Goal: Information Seeking & Learning: Learn about a topic

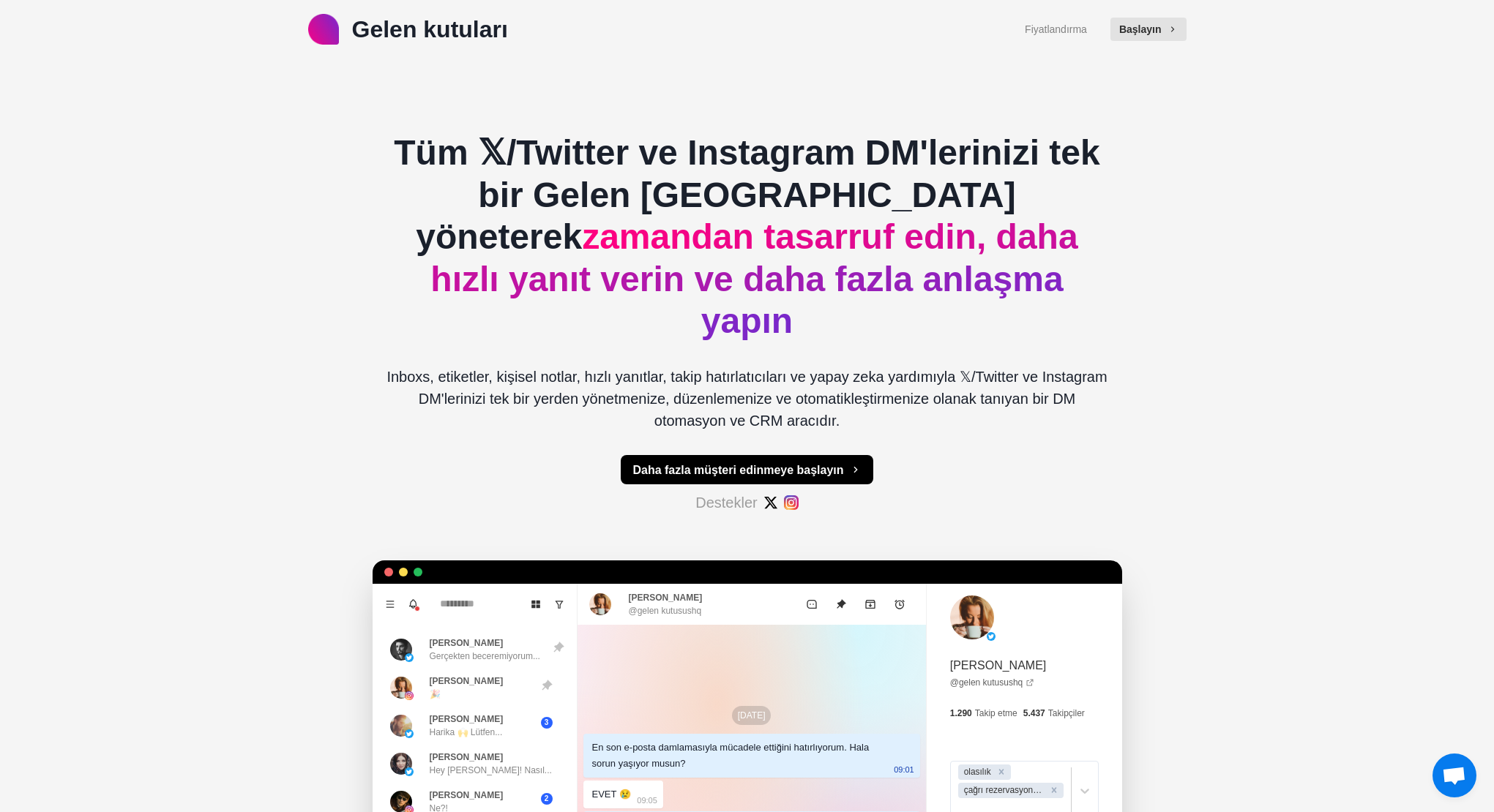
click at [457, 197] on font "Tüm 𝕏/Twitter ve Instagram DM'lerinizi tek bir Gelen [GEOGRAPHIC_DATA] yöneterek" at bounding box center [746, 194] width 706 height 123
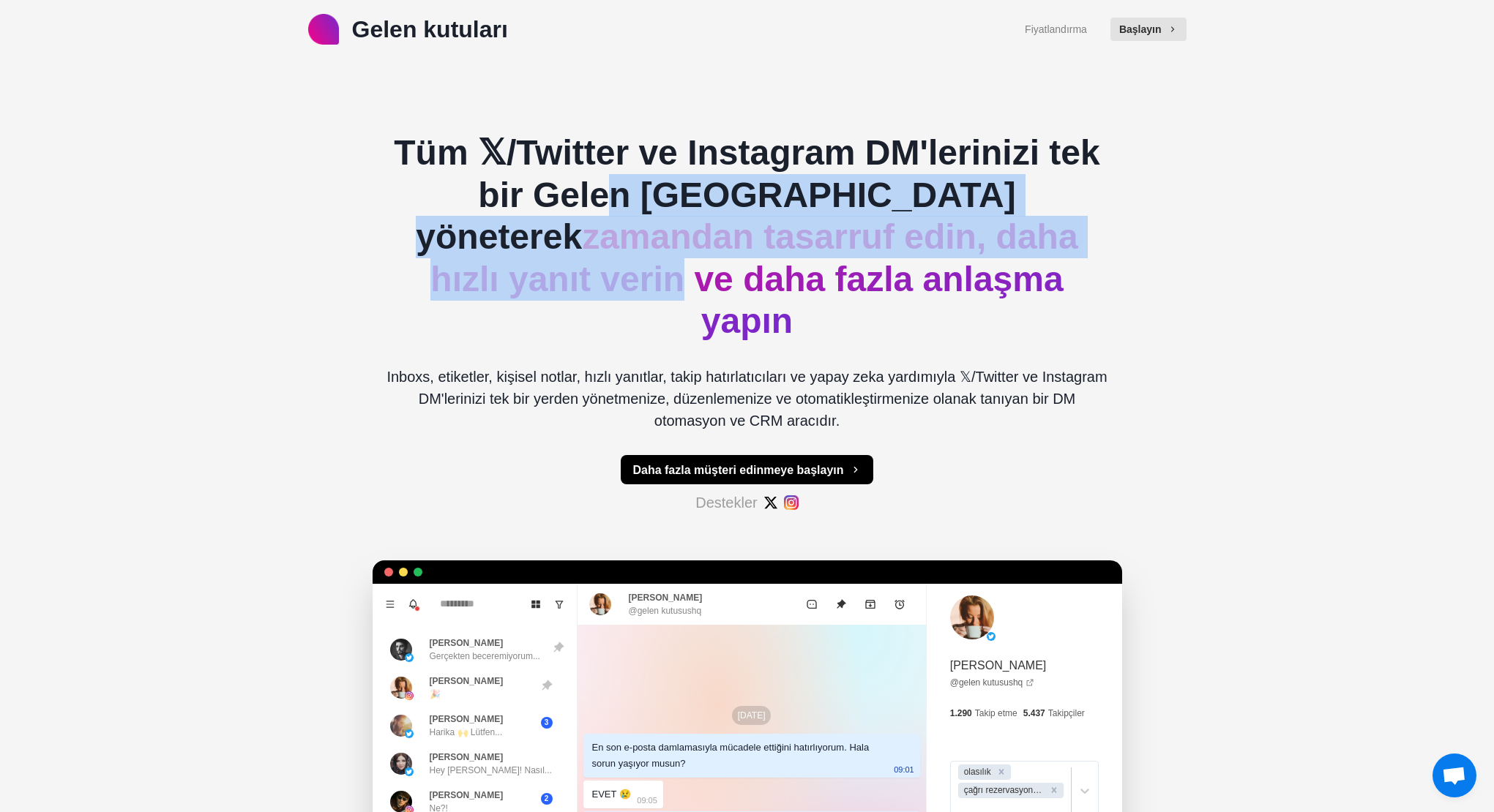
drag, startPoint x: 525, startPoint y: 201, endPoint x: 1004, endPoint y: 226, distance: 479.7
click at [964, 221] on font "Tüm 𝕏/Twitter ve Instagram DM'lerinizi tek bir Gelen [GEOGRAPHIC_DATA] yönetere…" at bounding box center [746, 236] width 706 height 207
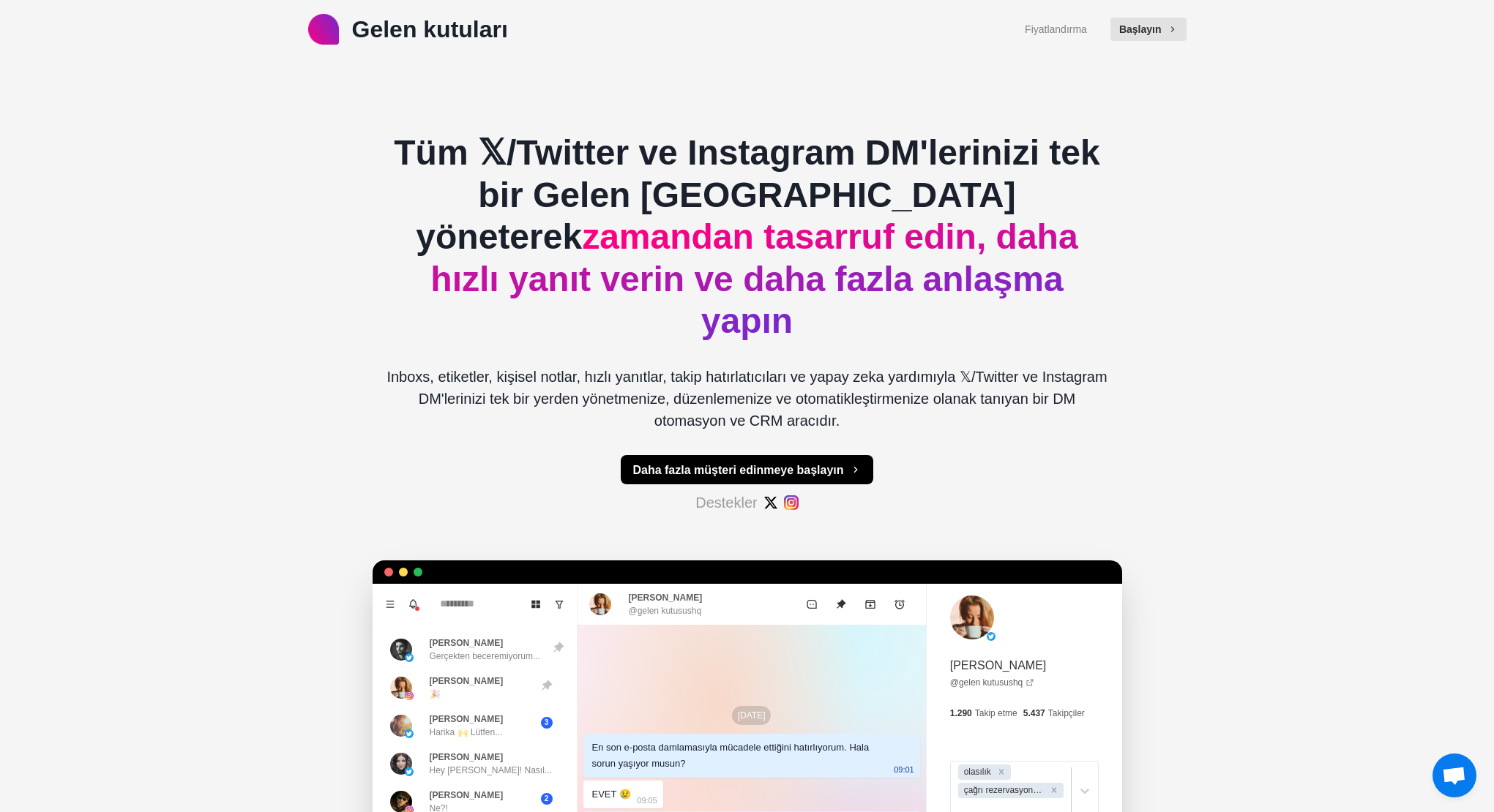
click at [1004, 226] on font "zamandan tasarruf edin, daha hızlı yanıt verin ve daha fazla anlaşma yapın" at bounding box center [754, 279] width 647 height 123
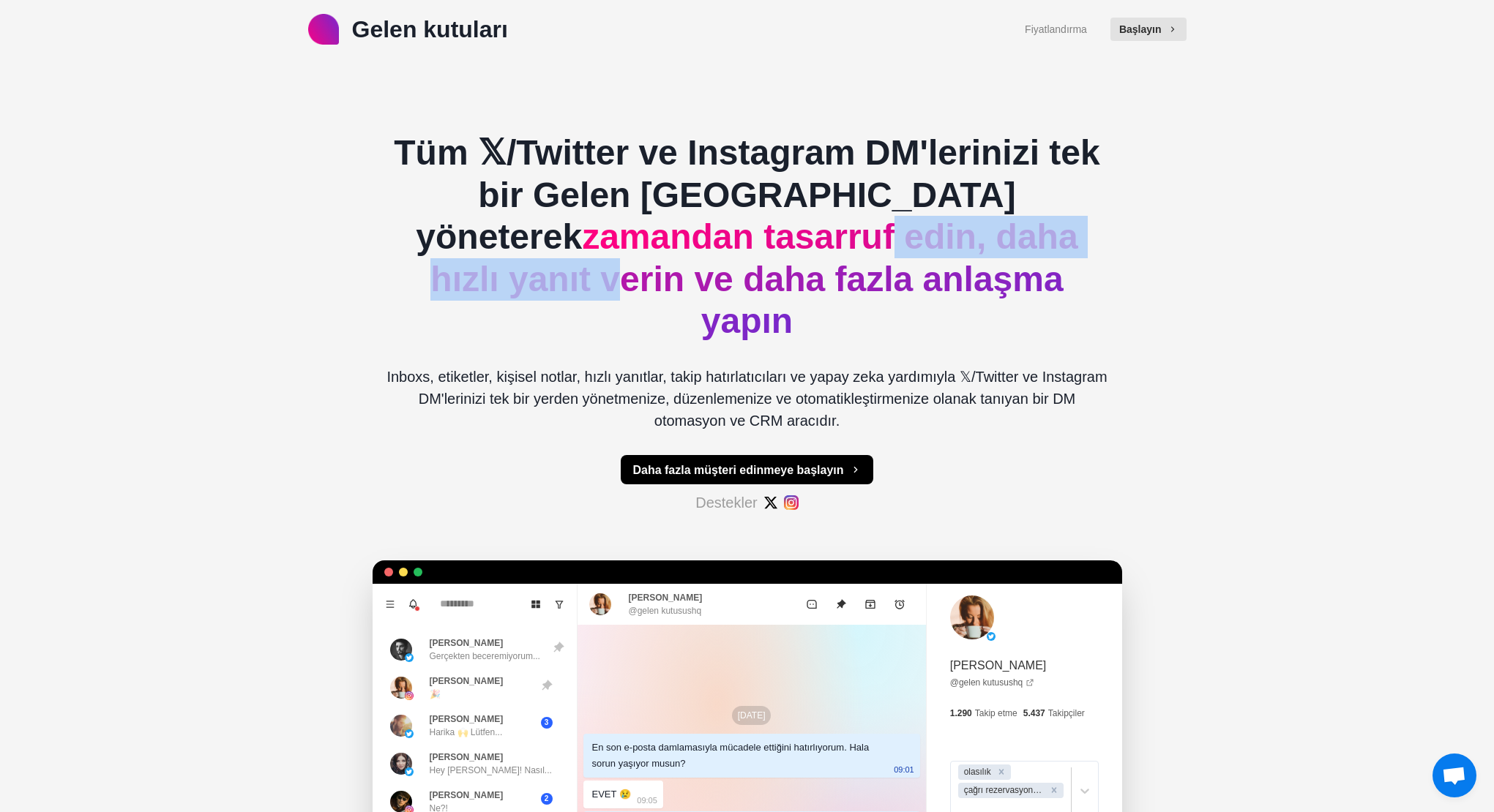
drag, startPoint x: 528, startPoint y: 253, endPoint x: 921, endPoint y: 254, distance: 393.0
click at [911, 252] on font "zamandan tasarruf edin, daha hızlı yanıt verin ve daha fazla anlaşma yapın" at bounding box center [754, 279] width 647 height 123
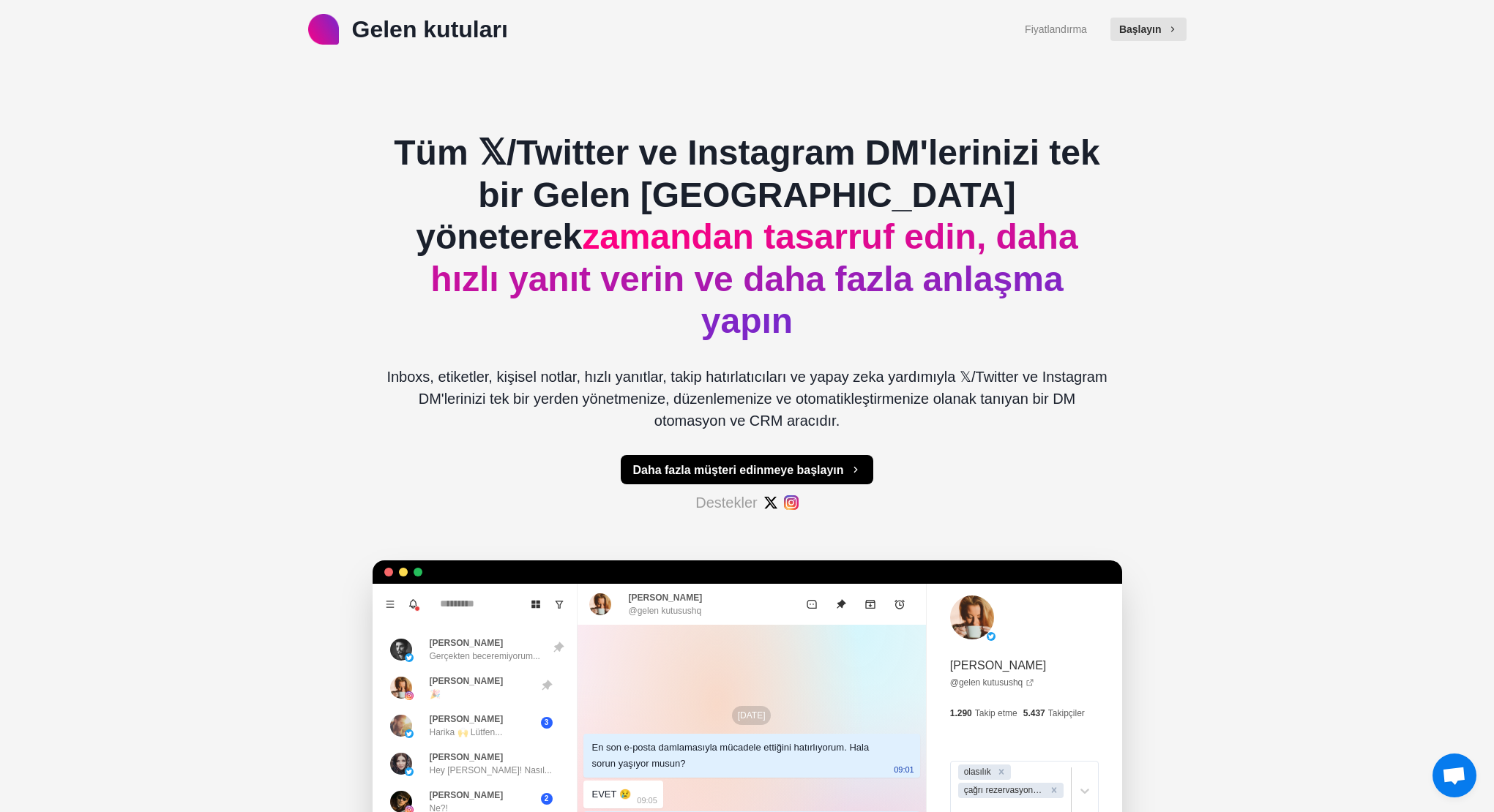
click at [936, 257] on font "zamandan tasarruf edin, daha hızlı yanıt verin ve daha fazla anlaşma yapın" at bounding box center [754, 279] width 647 height 123
drag, startPoint x: 749, startPoint y: 276, endPoint x: 801, endPoint y: 281, distance: 52.2
click at [784, 280] on font "zamandan tasarruf edin, daha hızlı yanıt verin ve daha fazla anlaşma yapın" at bounding box center [754, 279] width 647 height 123
click at [513, 369] on font "Inboxs, etiketler, kişisel notlar, hızlı yanıtlar, takip hatırlatıcıları ve yap…" at bounding box center [747, 399] width 720 height 60
drag, startPoint x: 487, startPoint y: 337, endPoint x: 735, endPoint y: 344, distance: 248.1
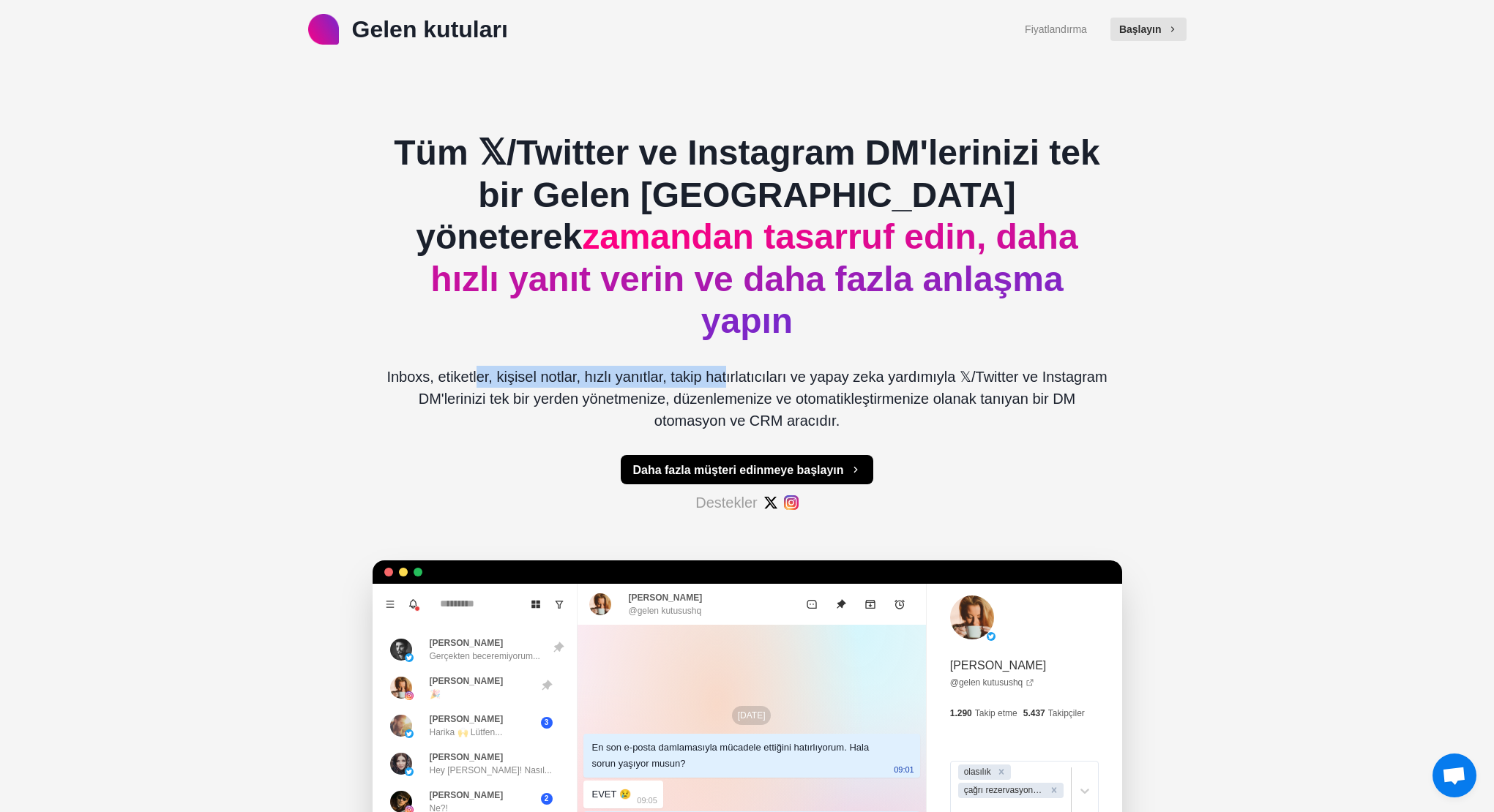
click at [729, 366] on p "Inboxs, etiketler, kişisel notlar, hızlı yanıtlar, takip hatırlatıcıları ve yap…" at bounding box center [747, 398] width 726 height 66
click at [750, 366] on p "Inboxs, etiketler, kişisel notlar, hızlı yanıtlar, takip hatırlatıcıları ve yap…" at bounding box center [747, 398] width 726 height 66
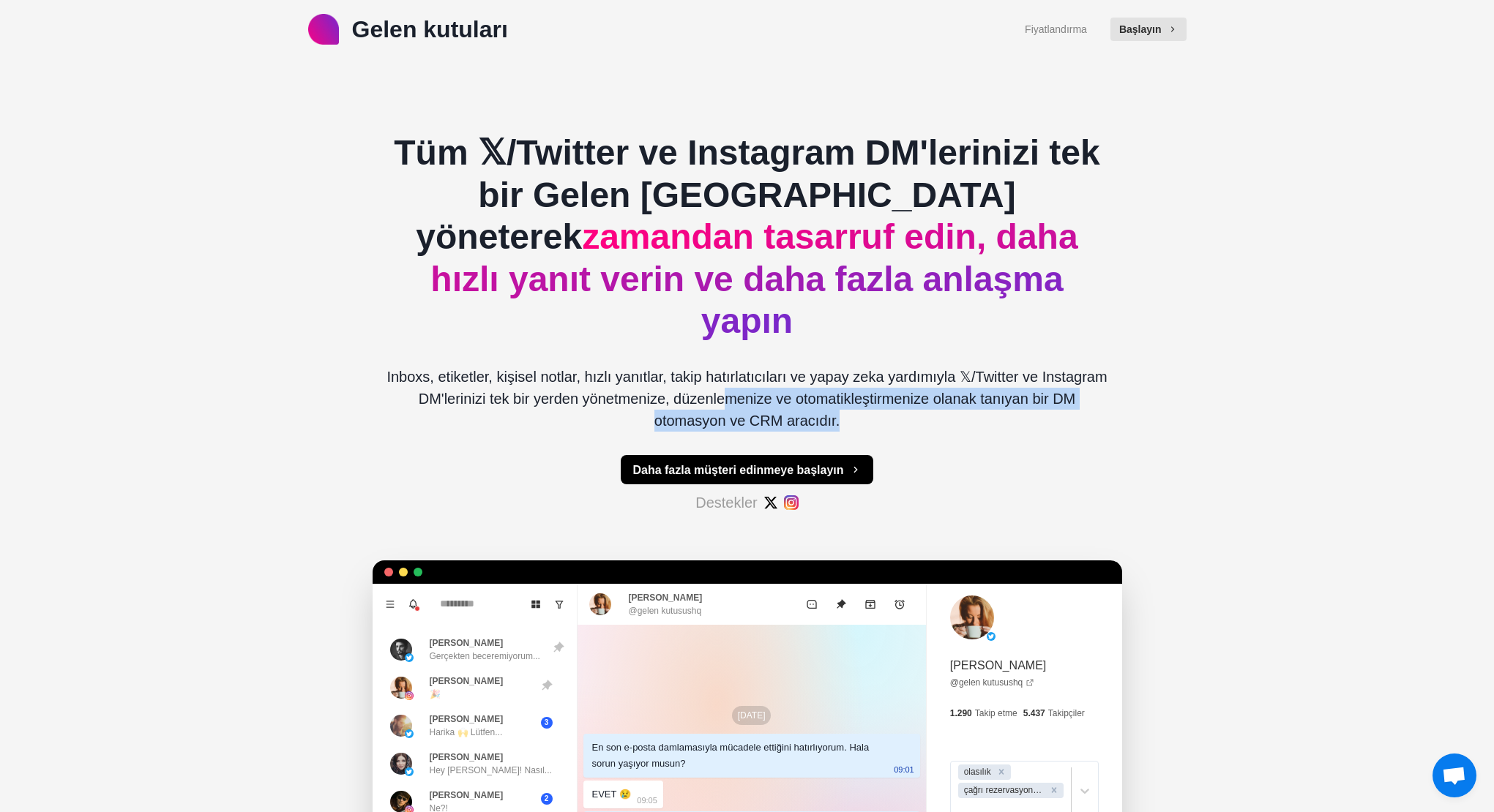
drag, startPoint x: 693, startPoint y: 354, endPoint x: 927, endPoint y: 373, distance: 234.8
click at [909, 370] on p "Inboxs, etiketler, kişisel notlar, hızlı yanıtlar, takip hatırlatıcıları ve yap…" at bounding box center [747, 398] width 726 height 66
click at [963, 375] on p "Inboxs, etiketler, kişisel notlar, hızlı yanıtlar, takip hatırlatıcıları ve yap…" at bounding box center [747, 398] width 726 height 66
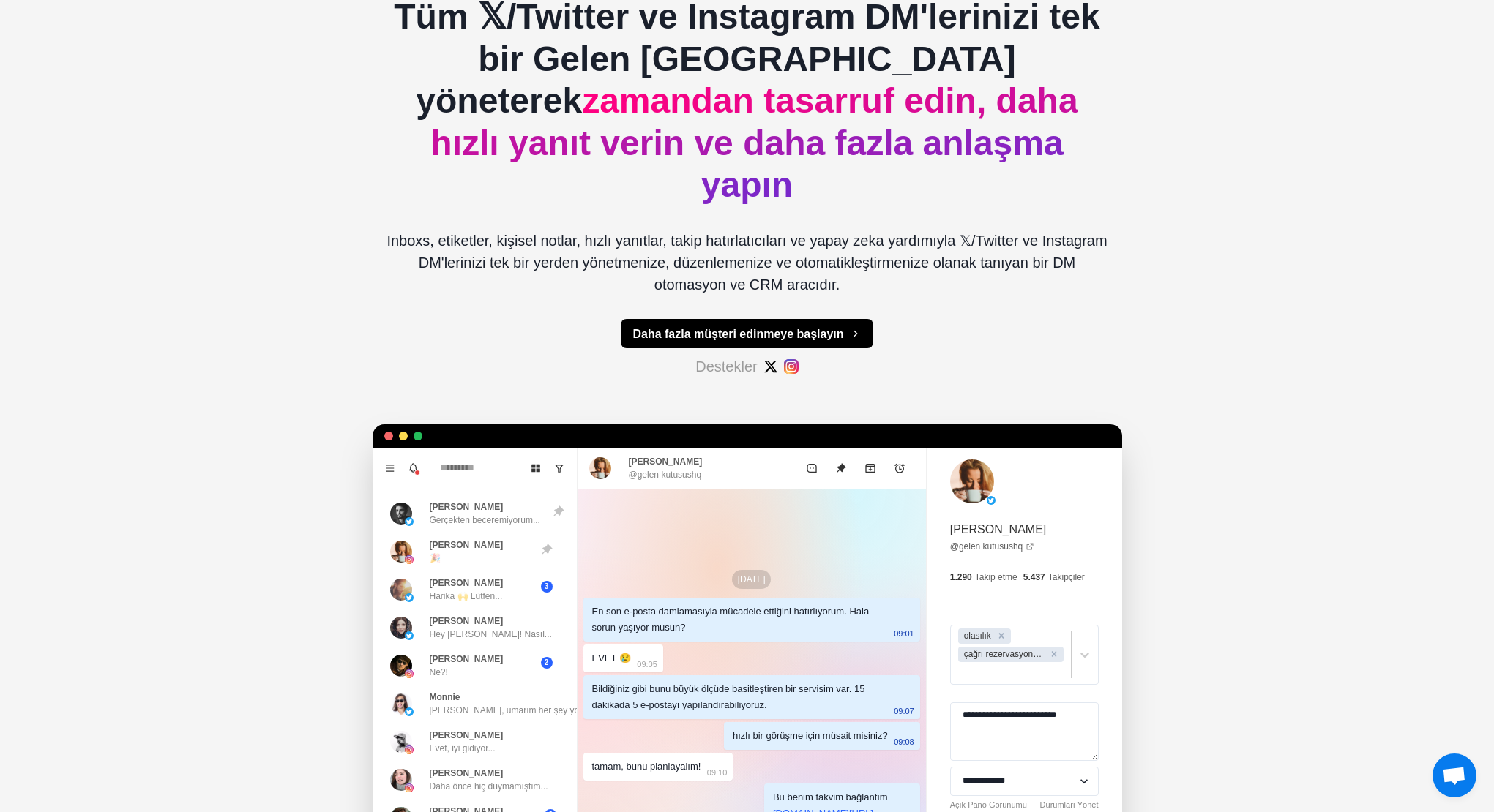
scroll to position [85, 0]
